Goal: Use online tool/utility: Use online tool/utility

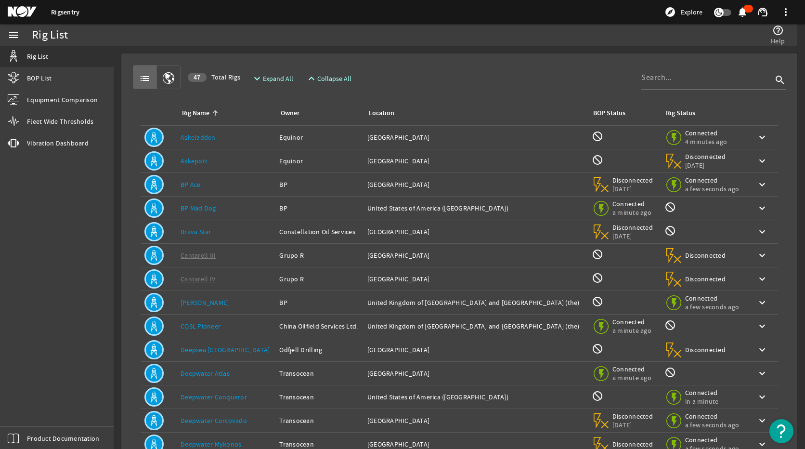
click at [206, 206] on link "BP Mad Dog" at bounding box center [199, 208] width 36 height 9
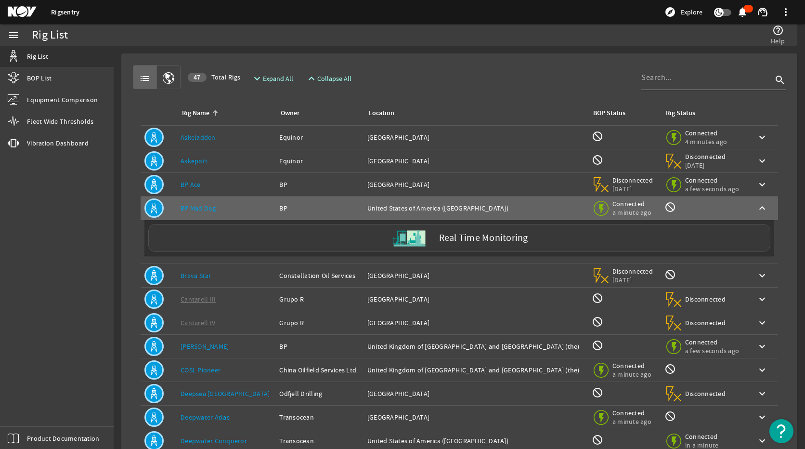
click at [421, 241] on img at bounding box center [409, 238] width 36 height 36
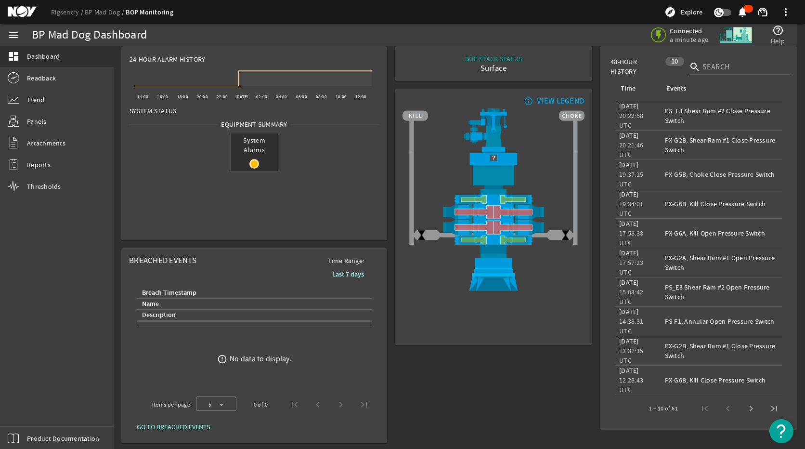
scroll to position [9, 0]
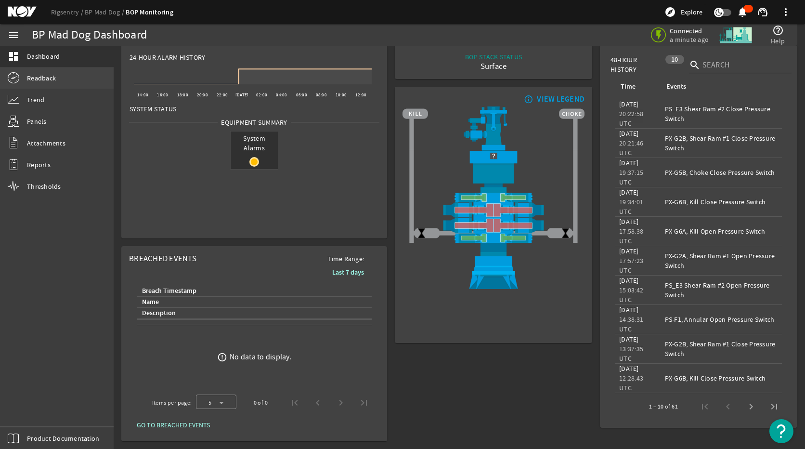
click at [40, 76] on span "Readback" at bounding box center [41, 78] width 29 height 10
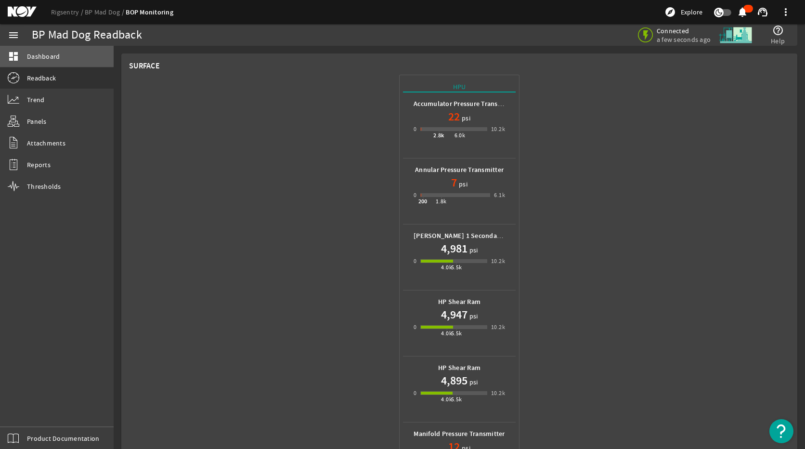
click at [45, 55] on span "Dashboard" at bounding box center [43, 57] width 33 height 10
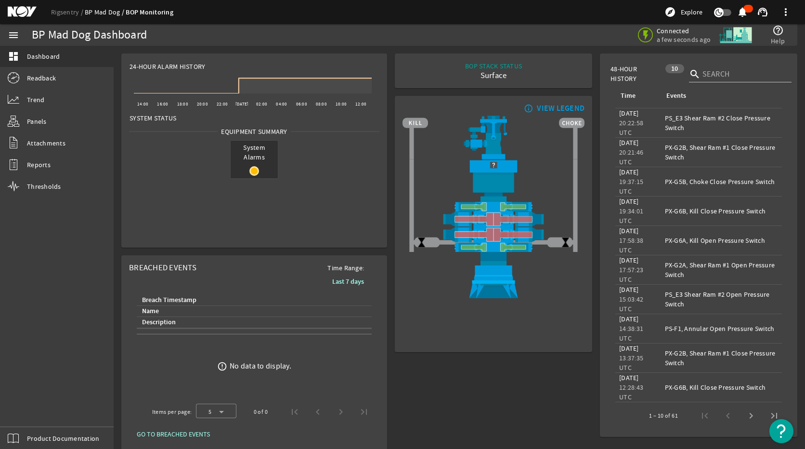
click at [115, 12] on link "BP Mad Dog" at bounding box center [105, 12] width 41 height 9
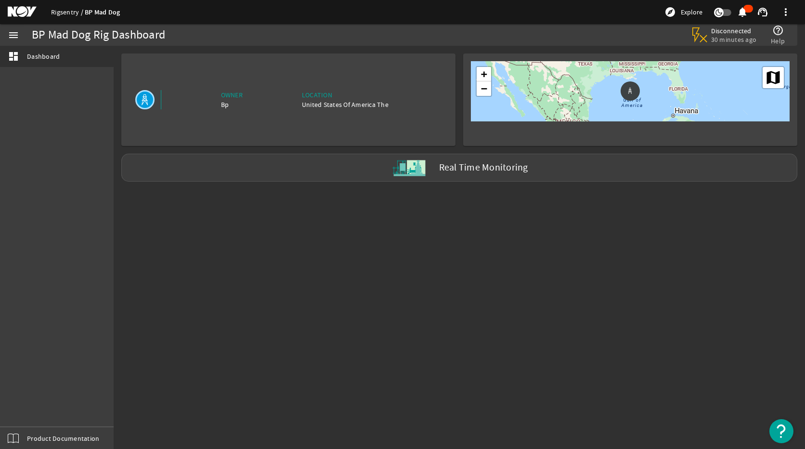
click at [70, 12] on link "Rigsentry" at bounding box center [68, 12] width 34 height 9
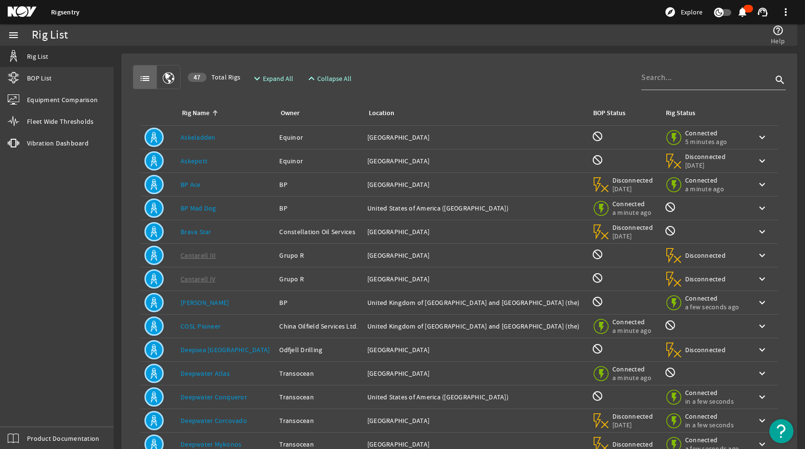
scroll to position [85, 0]
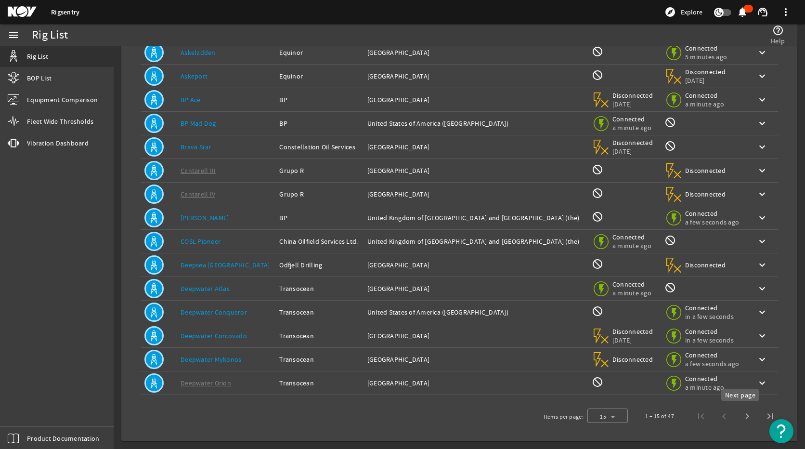
click at [736, 415] on span "Next page" at bounding box center [747, 415] width 23 height 23
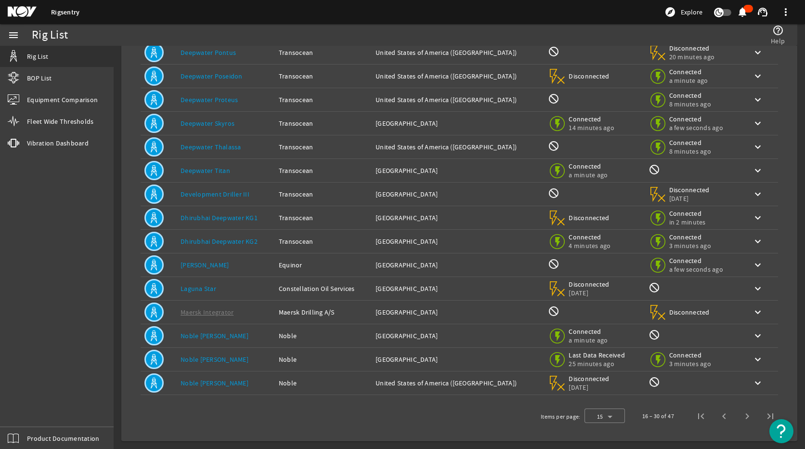
scroll to position [0, 0]
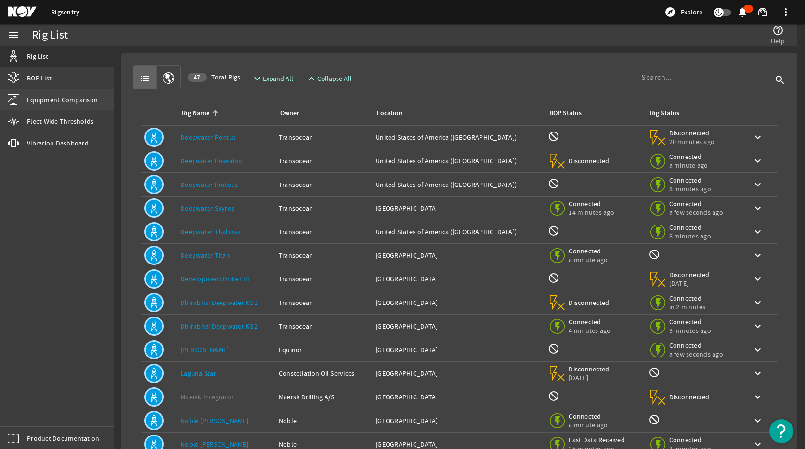
drag, startPoint x: 64, startPoint y: 79, endPoint x: 73, endPoint y: 90, distance: 13.6
click at [64, 79] on link "BOP List" at bounding box center [57, 77] width 114 height 21
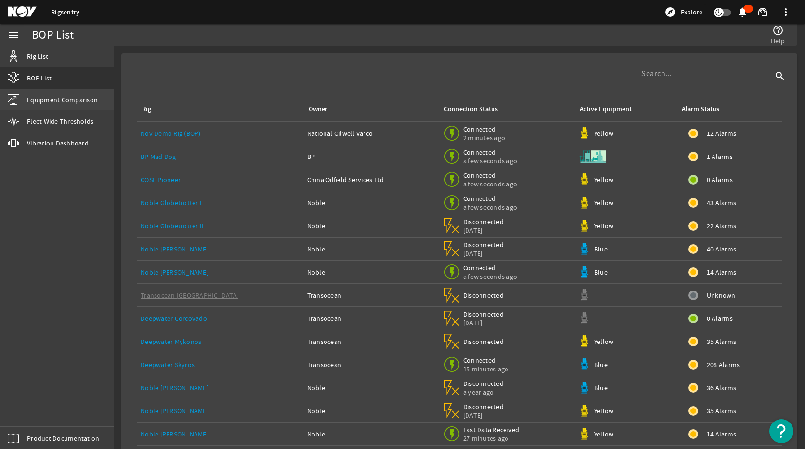
click at [85, 103] on span "Equipment Comparison" at bounding box center [62, 100] width 71 height 10
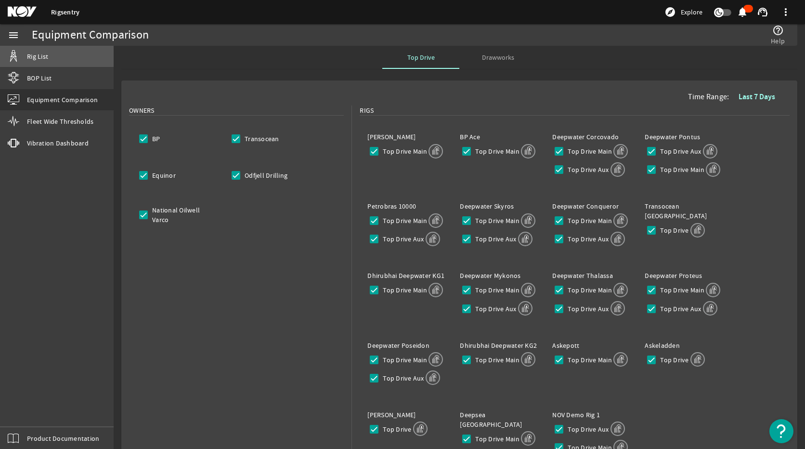
click at [35, 57] on span "Rig List" at bounding box center [37, 57] width 21 height 10
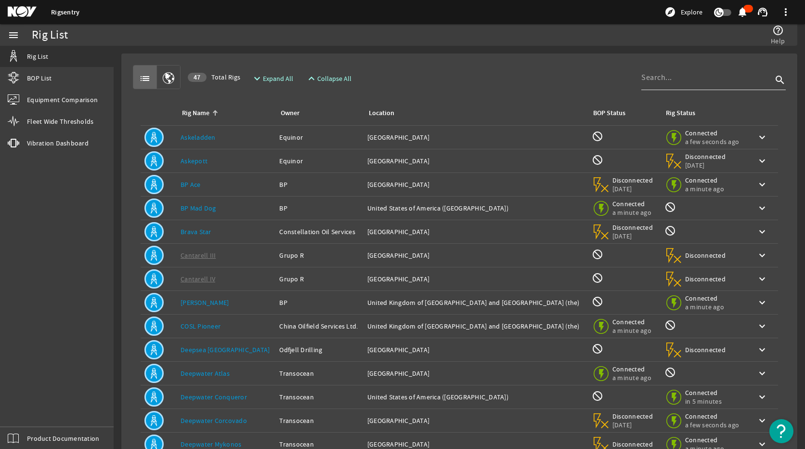
click at [698, 79] on input at bounding box center [706, 78] width 131 height 12
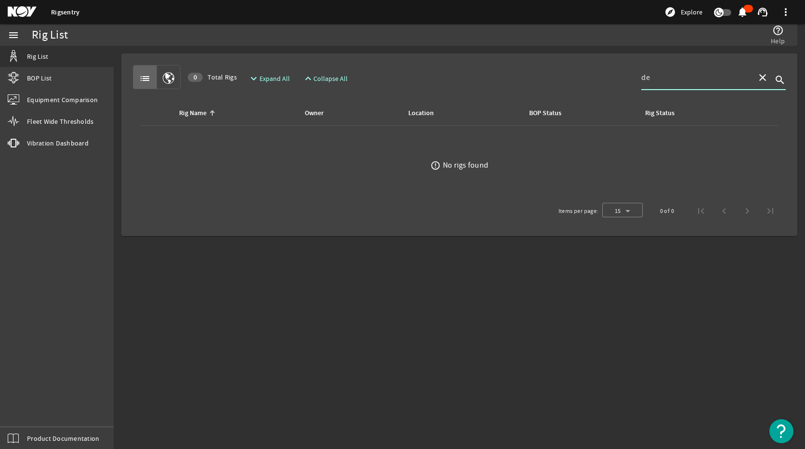
type input "d"
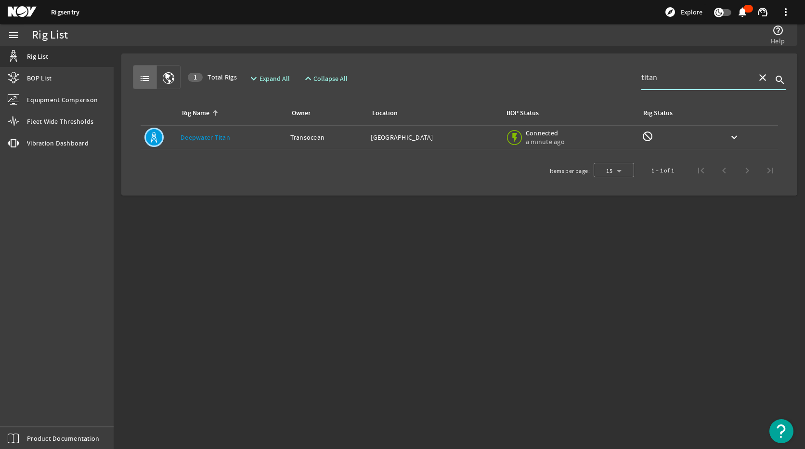
type input "titan"
click at [213, 138] on link "Deepwater Titan" at bounding box center [206, 137] width 50 height 9
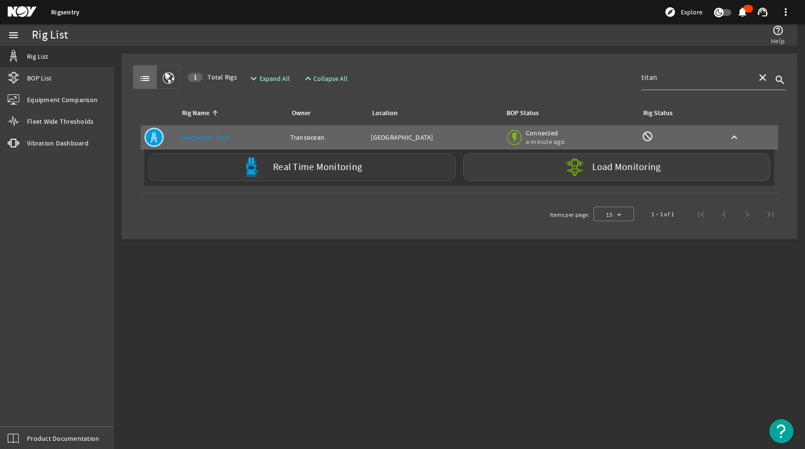
click at [300, 168] on label "Real Time Monitoring" at bounding box center [317, 167] width 89 height 10
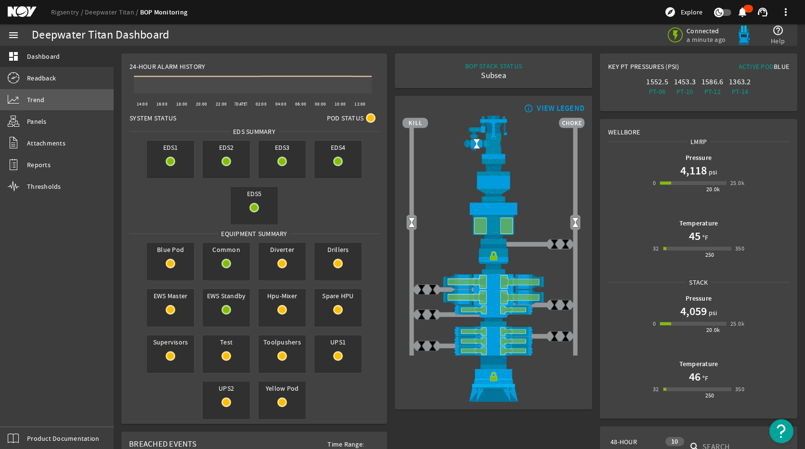
click at [26, 100] on link "Trend" at bounding box center [57, 99] width 114 height 21
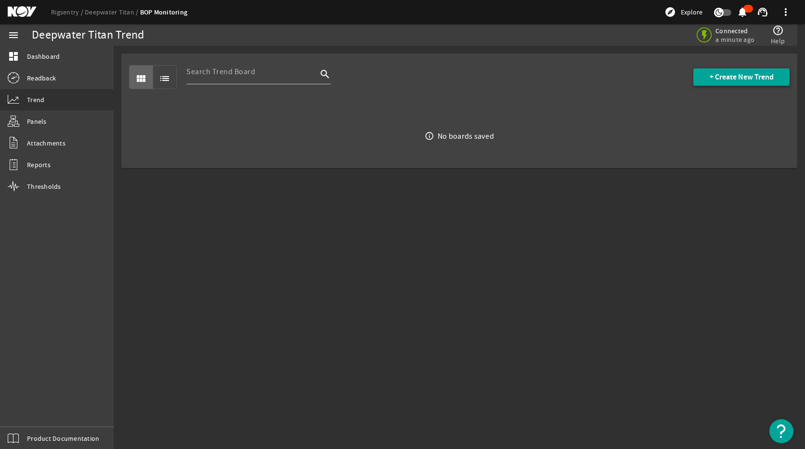
click at [736, 71] on span at bounding box center [741, 76] width 96 height 23
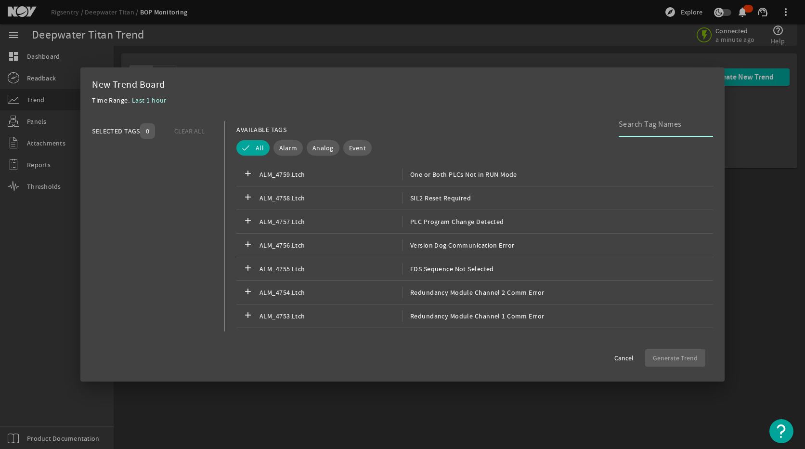
click at [652, 122] on input at bounding box center [662, 124] width 87 height 12
type input "SIM Kill"
click at [330, 143] on span "Analog" at bounding box center [322, 148] width 21 height 10
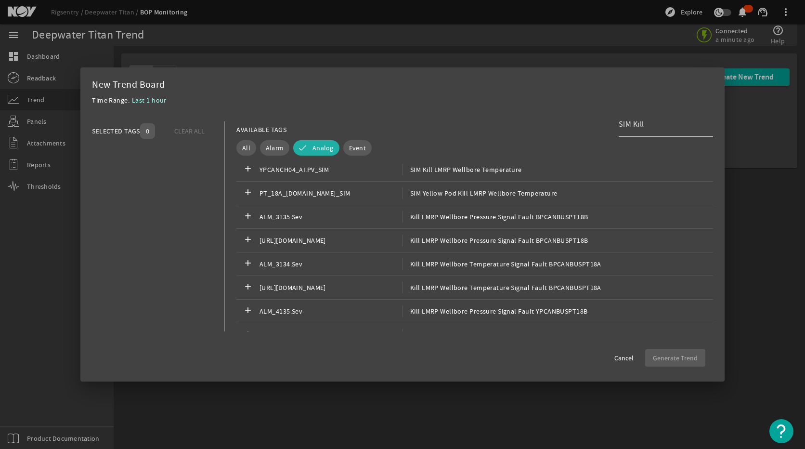
scroll to position [1300, 0]
click at [468, 220] on span "SIM Kill LMRP Wellbore Temperature" at bounding box center [461, 218] width 119 height 12
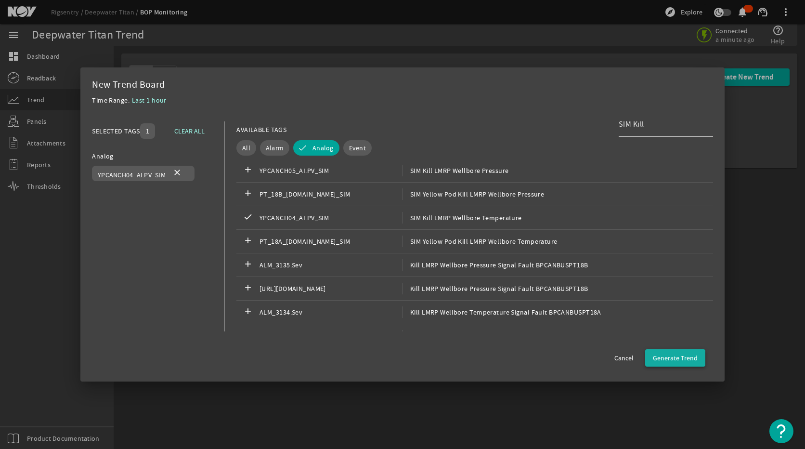
click at [669, 359] on span "Generate Trend" at bounding box center [675, 358] width 45 height 10
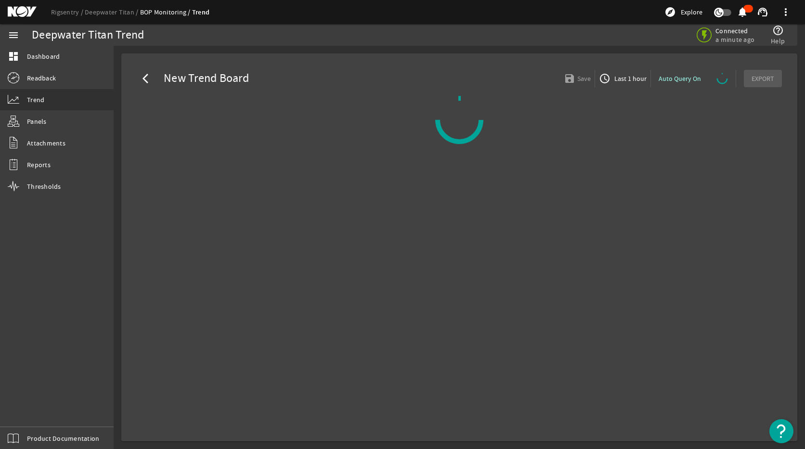
select select "ALL"
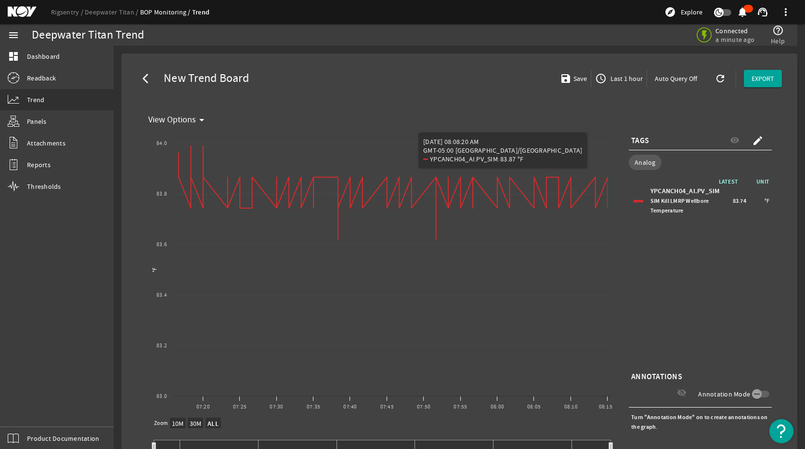
click at [612, 78] on span "Last 1 hour" at bounding box center [625, 79] width 34 height 10
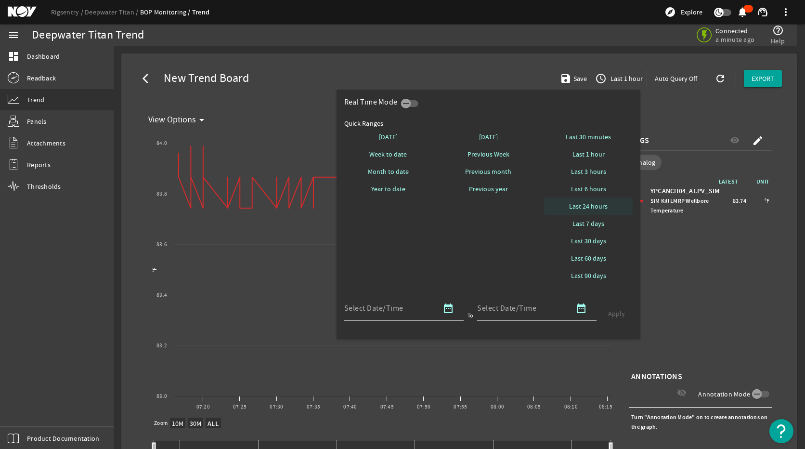
click at [595, 207] on span "Last 24 hours" at bounding box center [588, 206] width 39 height 10
select select "10M"
